Goal: Complete application form

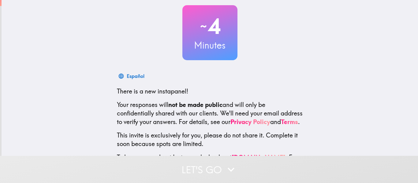
scroll to position [67, 0]
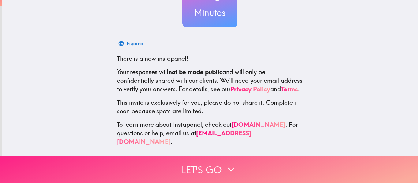
click at [215, 175] on button "Let's go" at bounding box center [209, 169] width 418 height 27
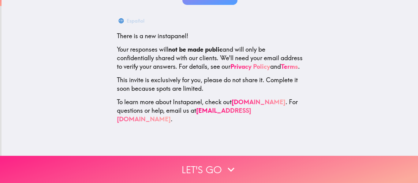
scroll to position [0, 0]
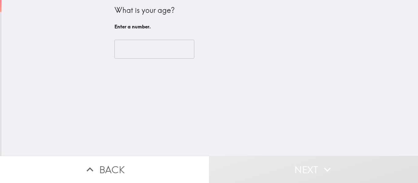
click at [157, 45] on input "number" at bounding box center [154, 49] width 80 height 19
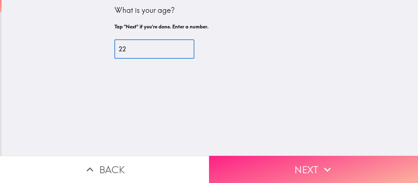
type input "22"
click at [258, 170] on button "Next" at bounding box center [313, 169] width 209 height 27
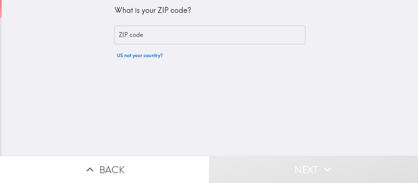
click at [194, 43] on input "ZIP code" at bounding box center [209, 35] width 191 height 19
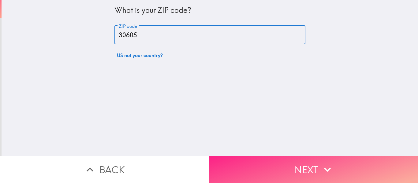
type input "30605"
click at [244, 168] on button "Next" at bounding box center [313, 169] width 209 height 27
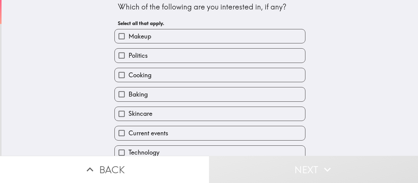
scroll to position [4, 0]
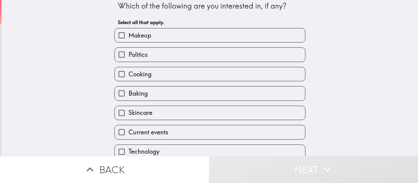
click at [121, 34] on input "Makeup" at bounding box center [122, 35] width 14 height 14
checkbox input "true"
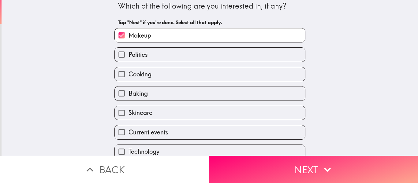
click at [119, 77] on input "Cooking" at bounding box center [122, 74] width 14 height 14
checkbox input "true"
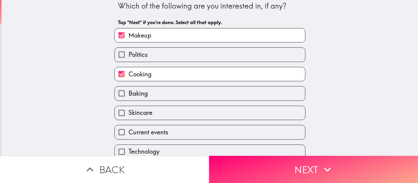
click at [123, 99] on input "Baking" at bounding box center [122, 94] width 14 height 14
checkbox input "true"
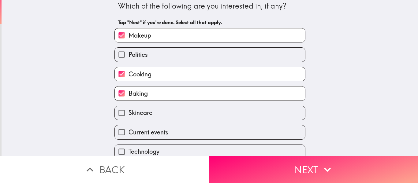
click at [121, 119] on input "Skincare" at bounding box center [122, 113] width 14 height 14
checkbox input "true"
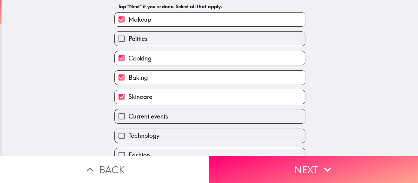
scroll to position [46, 0]
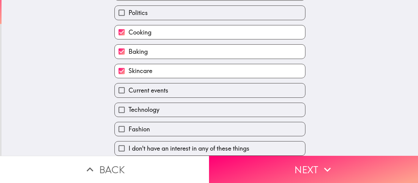
click at [121, 113] on input "Technology" at bounding box center [122, 110] width 14 height 14
checkbox input "true"
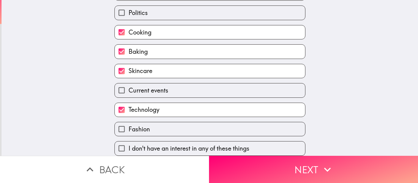
click at [121, 130] on input "Fashion" at bounding box center [122, 129] width 14 height 14
checkbox input "true"
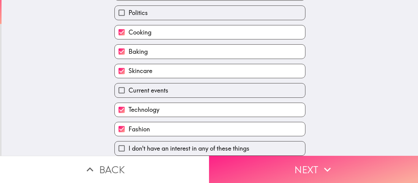
click at [336, 164] on button "Next" at bounding box center [313, 169] width 209 height 27
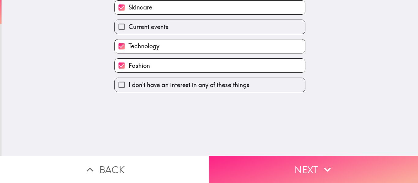
scroll to position [0, 0]
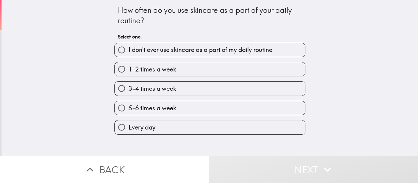
click at [288, 130] on label "Every day" at bounding box center [210, 128] width 190 height 14
click at [129, 130] on input "Every day" at bounding box center [122, 128] width 14 height 14
radio input "true"
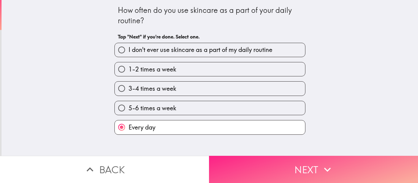
click at [299, 173] on button "Next" at bounding box center [313, 169] width 209 height 27
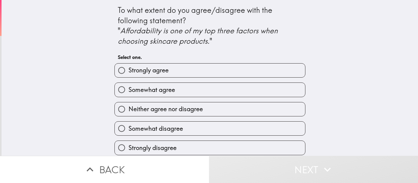
click at [296, 72] on label "Strongly agree" at bounding box center [210, 71] width 190 height 14
click at [129, 72] on input "Strongly agree" at bounding box center [122, 71] width 14 height 14
radio input "true"
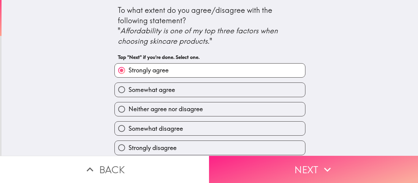
click at [296, 173] on button "Next" at bounding box center [313, 169] width 209 height 27
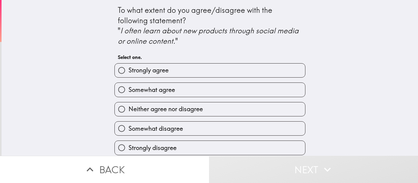
click at [296, 67] on label "Strongly agree" at bounding box center [210, 71] width 190 height 14
click at [129, 67] on input "Strongly agree" at bounding box center [122, 71] width 14 height 14
radio input "true"
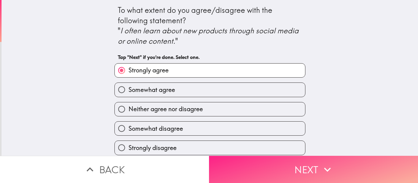
click at [307, 173] on button "Next" at bounding box center [313, 169] width 209 height 27
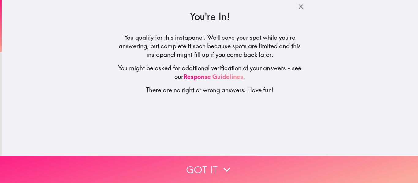
click at [296, 171] on button "Got it" at bounding box center [209, 169] width 418 height 27
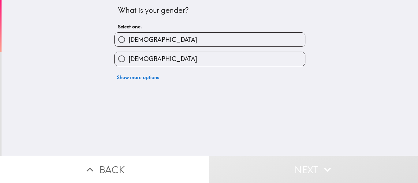
click at [285, 64] on label "[DEMOGRAPHIC_DATA]" at bounding box center [210, 59] width 190 height 14
click at [129, 64] on input "[DEMOGRAPHIC_DATA]" at bounding box center [122, 59] width 14 height 14
radio input "true"
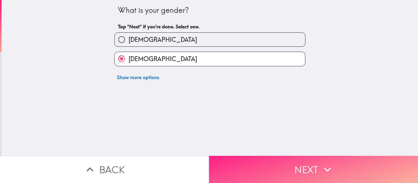
click at [281, 174] on button "Next" at bounding box center [313, 169] width 209 height 27
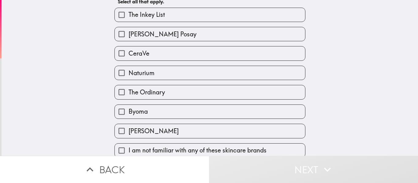
scroll to position [35, 0]
click at [262, 54] on label "CeraVe" at bounding box center [210, 54] width 190 height 14
click at [129, 54] on input "CeraVe" at bounding box center [122, 54] width 14 height 14
checkbox input "true"
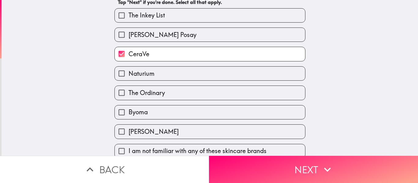
scroll to position [37, 0]
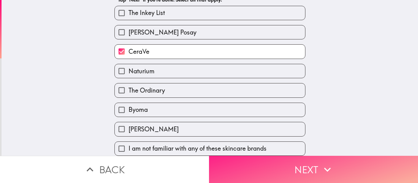
click at [281, 177] on button "Next" at bounding box center [313, 169] width 209 height 27
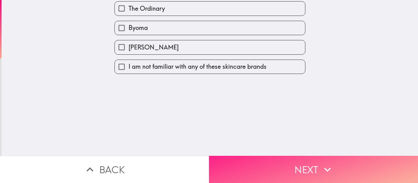
scroll to position [0, 0]
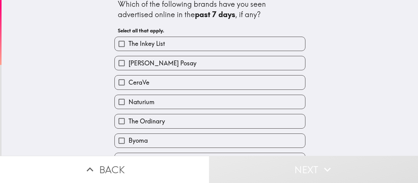
scroll to position [8, 0]
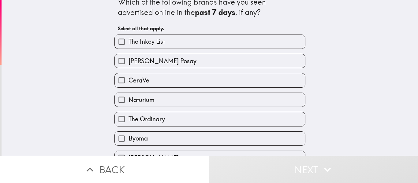
click at [260, 81] on label "CeraVe" at bounding box center [210, 80] width 190 height 14
click at [129, 81] on input "CeraVe" at bounding box center [122, 80] width 14 height 14
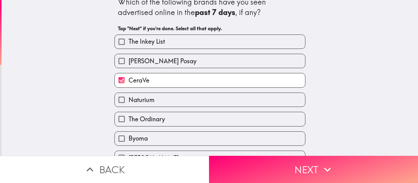
scroll to position [0, 0]
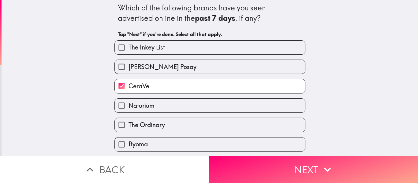
click at [269, 82] on label "CeraVe" at bounding box center [210, 86] width 190 height 14
click at [129, 82] on input "CeraVe" at bounding box center [122, 86] width 14 height 14
checkbox input "false"
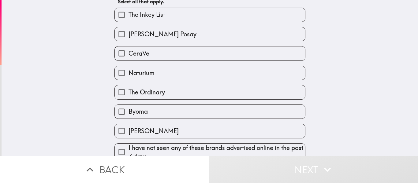
scroll to position [40, 0]
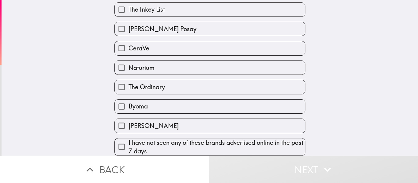
click at [263, 155] on span "I have not seen any of these brands advertised online in the past 7 days" at bounding box center [217, 147] width 177 height 17
click at [129, 154] on input "I have not seen any of these brands advertised online in the past 7 days" at bounding box center [122, 147] width 14 height 14
checkbox input "true"
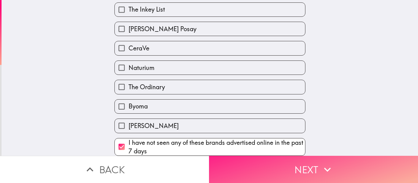
click at [256, 176] on button "Next" at bounding box center [313, 169] width 209 height 27
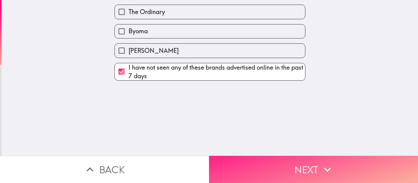
scroll to position [0, 0]
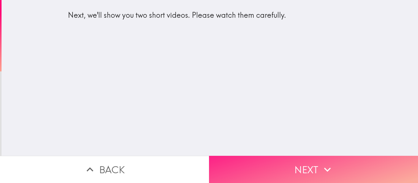
click at [271, 161] on button "Next" at bounding box center [313, 169] width 209 height 27
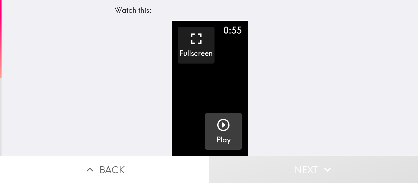
click at [221, 119] on icon "button" at bounding box center [223, 125] width 15 height 15
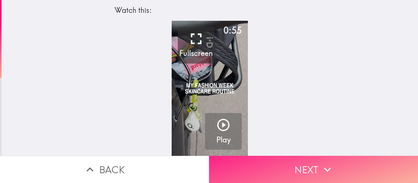
click at [307, 164] on button "Next" at bounding box center [313, 169] width 209 height 27
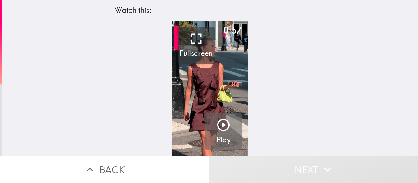
click at [220, 120] on icon "button" at bounding box center [223, 125] width 15 height 15
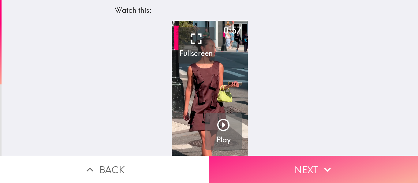
click at [323, 174] on icon "button" at bounding box center [327, 169] width 13 height 13
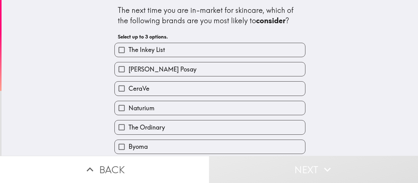
click at [294, 89] on label "CeraVe" at bounding box center [210, 89] width 190 height 14
click at [129, 89] on input "CeraVe" at bounding box center [122, 89] width 14 height 14
checkbox input "true"
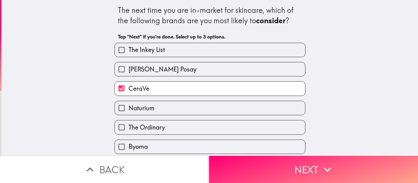
click at [284, 133] on label "The Ordinary" at bounding box center [210, 128] width 190 height 14
click at [129, 133] on input "The Ordinary" at bounding box center [122, 128] width 14 height 14
checkbox input "true"
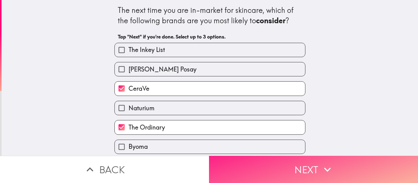
click at [284, 174] on button "Next" at bounding box center [313, 169] width 209 height 27
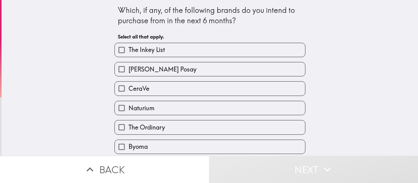
click at [283, 83] on label "CeraVe" at bounding box center [210, 89] width 190 height 14
click at [129, 83] on input "CeraVe" at bounding box center [122, 89] width 14 height 14
checkbox input "true"
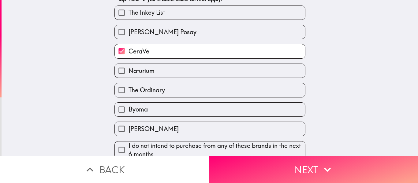
scroll to position [40, 0]
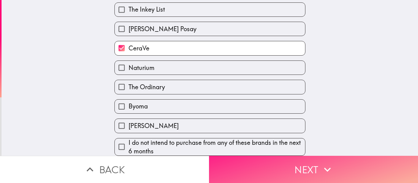
click at [262, 177] on button "Next" at bounding box center [313, 169] width 209 height 27
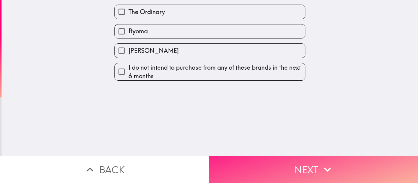
scroll to position [0, 0]
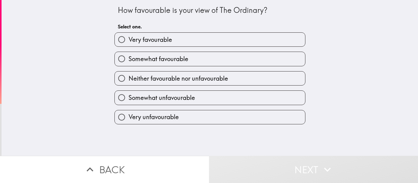
click at [270, 44] on label "Very favourable" at bounding box center [210, 40] width 190 height 14
click at [129, 44] on input "Very favourable" at bounding box center [122, 40] width 14 height 14
radio input "true"
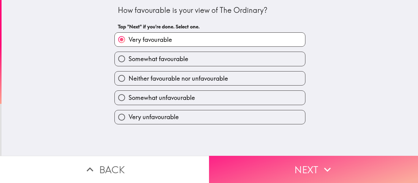
click at [273, 171] on button "Next" at bounding box center [313, 169] width 209 height 27
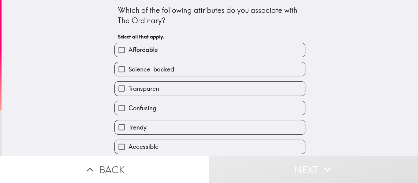
scroll to position [1, 0]
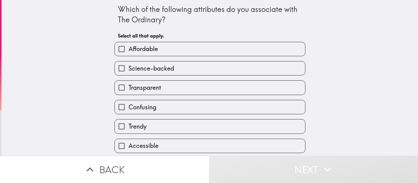
click at [287, 50] on label "Affordable" at bounding box center [210, 49] width 190 height 14
click at [129, 50] on input "Affordable" at bounding box center [122, 49] width 14 height 14
checkbox input "true"
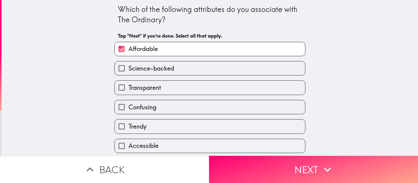
click at [275, 74] on label "Science-backed" at bounding box center [210, 69] width 190 height 14
click at [129, 74] on input "Science-backed" at bounding box center [122, 69] width 14 height 14
checkbox input "true"
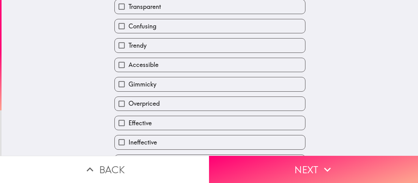
scroll to position [95, 0]
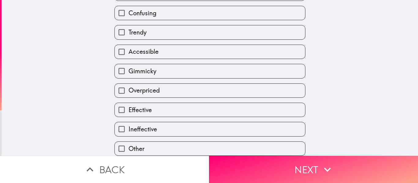
click at [253, 115] on label "Effective" at bounding box center [210, 110] width 190 height 14
click at [129, 115] on input "Effective" at bounding box center [122, 110] width 14 height 14
checkbox input "true"
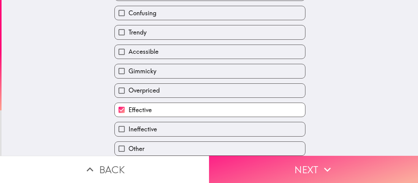
click at [257, 172] on button "Next" at bounding box center [313, 169] width 209 height 27
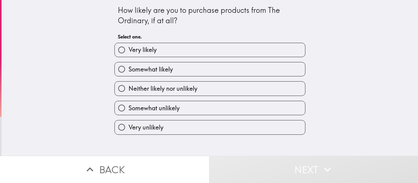
click at [287, 43] on label "Very likely" at bounding box center [210, 50] width 190 height 14
click at [129, 43] on input "Very likely" at bounding box center [122, 50] width 14 height 14
radio input "true"
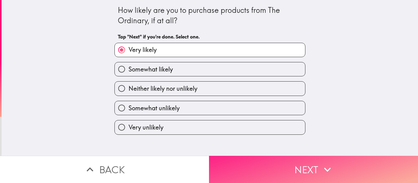
click at [267, 172] on button "Next" at bounding box center [313, 169] width 209 height 27
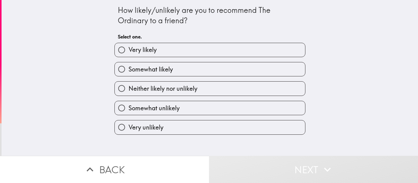
click at [286, 49] on label "Very likely" at bounding box center [210, 50] width 190 height 14
click at [129, 49] on input "Very likely" at bounding box center [122, 50] width 14 height 14
radio input "true"
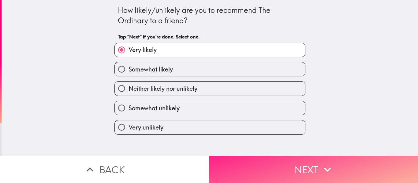
click at [267, 179] on button "Next" at bounding box center [313, 169] width 209 height 27
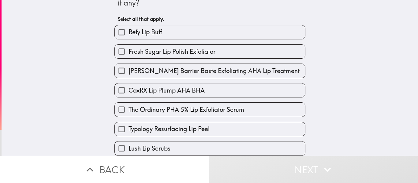
click at [283, 53] on label "Fresh Sugar Lip Polish Exfoliator" at bounding box center [210, 52] width 190 height 14
click at [129, 53] on input "Fresh Sugar Lip Polish Exfoliator" at bounding box center [122, 52] width 14 height 14
checkbox input "true"
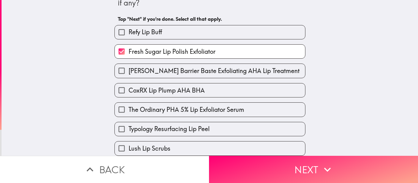
scroll to position [37, 0]
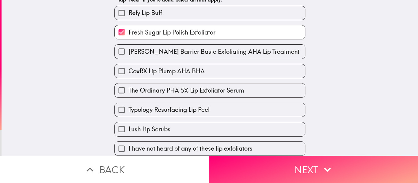
click at [287, 91] on label "The Ordinary PHA 5% Lip Exfoliator Serum" at bounding box center [210, 91] width 190 height 14
click at [129, 91] on input "The Ordinary PHA 5% Lip Exfoliator Serum" at bounding box center [122, 91] width 14 height 14
checkbox input "true"
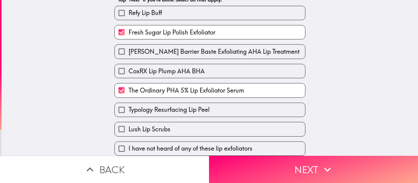
click at [260, 135] on label "Lush Lip Scrubs" at bounding box center [210, 129] width 190 height 14
click at [129, 135] on input "Lush Lip Scrubs" at bounding box center [122, 129] width 14 height 14
checkbox input "true"
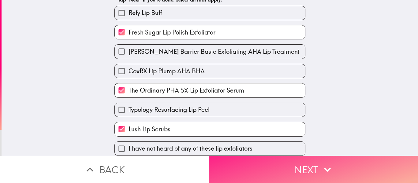
click at [257, 173] on button "Next" at bounding box center [313, 169] width 209 height 27
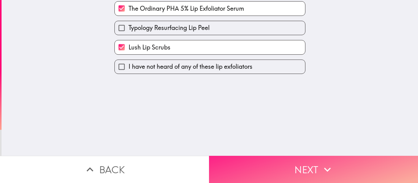
scroll to position [0, 0]
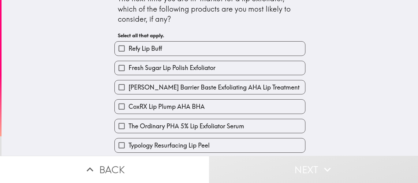
scroll to position [13, 0]
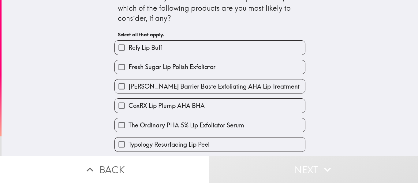
click at [282, 64] on label "Fresh Sugar Lip Polish Exfoliator" at bounding box center [210, 67] width 190 height 14
click at [129, 64] on input "Fresh Sugar Lip Polish Exfoliator" at bounding box center [122, 67] width 14 height 14
checkbox input "true"
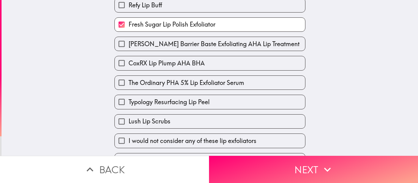
scroll to position [56, 0]
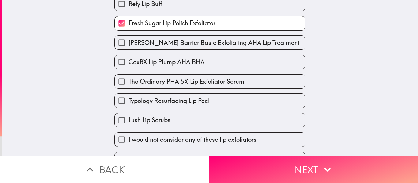
click at [283, 86] on label "The Ordinary PHA 5% Lip Exfoliator Serum" at bounding box center [210, 82] width 190 height 14
click at [129, 86] on input "The Ordinary PHA 5% Lip Exfoliator Serum" at bounding box center [122, 82] width 14 height 14
checkbox input "true"
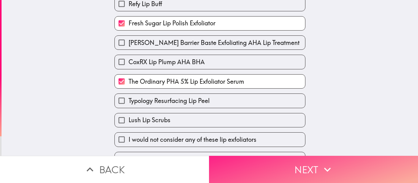
click at [269, 167] on button "Next" at bounding box center [313, 169] width 209 height 27
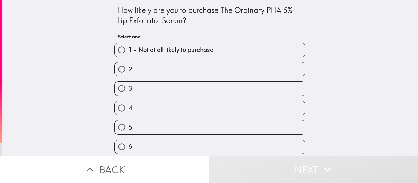
click at [265, 87] on label "3" at bounding box center [210, 89] width 190 height 14
click at [129, 87] on input "3" at bounding box center [122, 89] width 14 height 14
radio input "true"
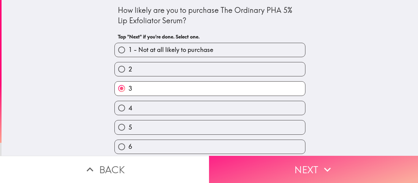
click at [269, 171] on button "Next" at bounding box center [313, 169] width 209 height 27
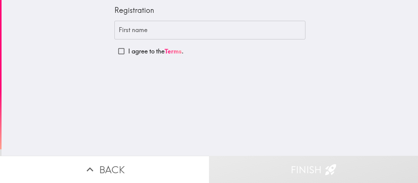
click at [122, 52] on input "I agree to the Terms ." at bounding box center [121, 51] width 14 height 14
checkbox input "true"
click at [196, 26] on input "First name" at bounding box center [209, 30] width 191 height 19
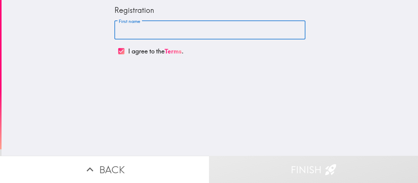
type input "[PERSON_NAME]"
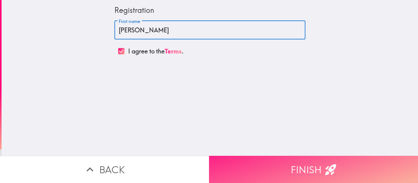
click at [270, 170] on button "Finish" at bounding box center [313, 169] width 209 height 27
